Goal: Navigation & Orientation: Find specific page/section

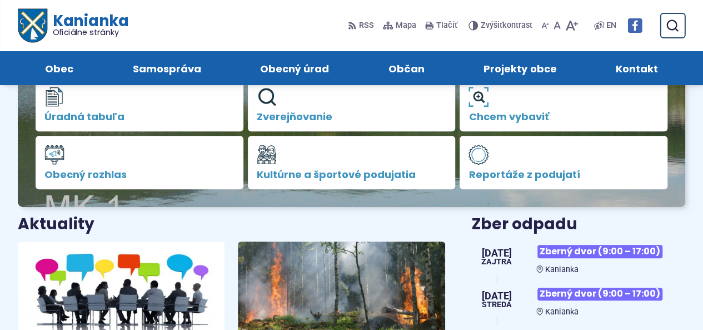
scroll to position [111, 0]
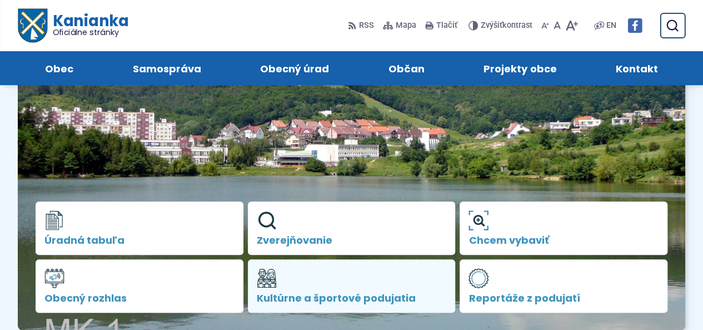
click at [277, 292] on span "Kultúrne a športové podujatia" at bounding box center [352, 297] width 190 height 11
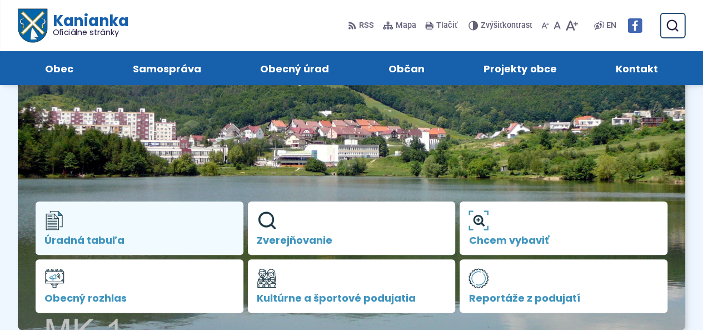
click at [72, 232] on link "Úradná tabuľa" at bounding box center [140, 227] width 208 height 53
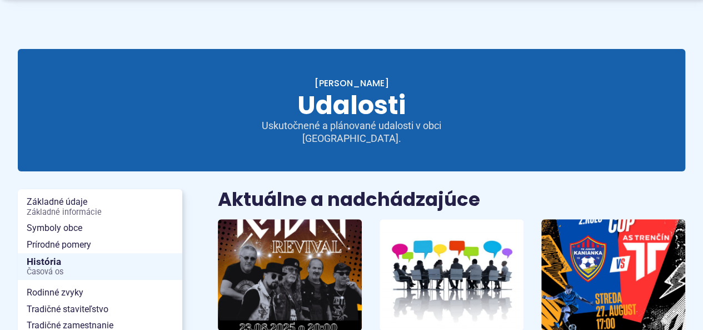
scroll to position [222, 0]
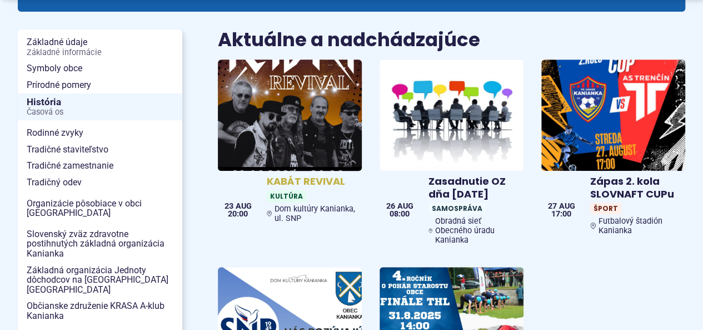
click at [287, 116] on img at bounding box center [290, 115] width 166 height 128
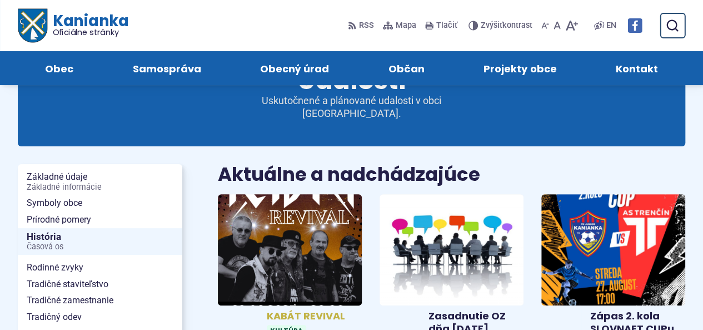
scroll to position [0, 0]
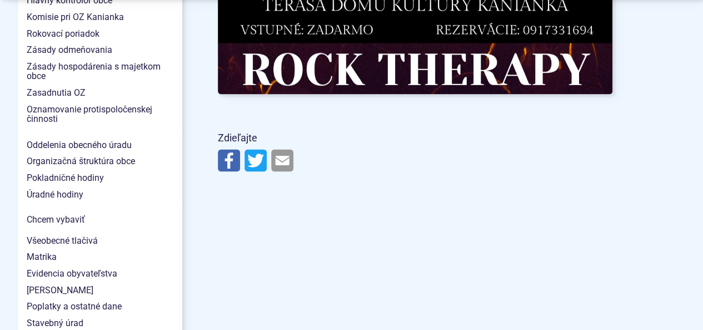
scroll to position [956, 0]
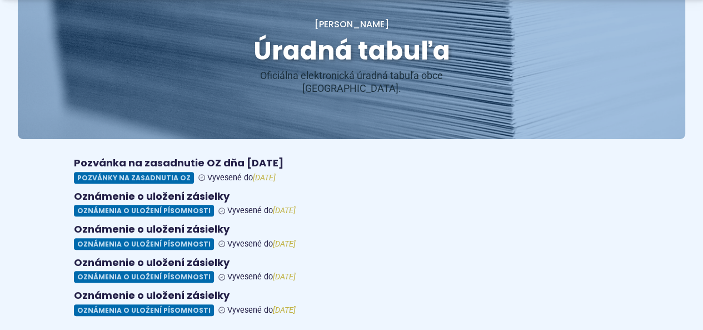
scroll to position [200, 0]
